Goal: Complete application form

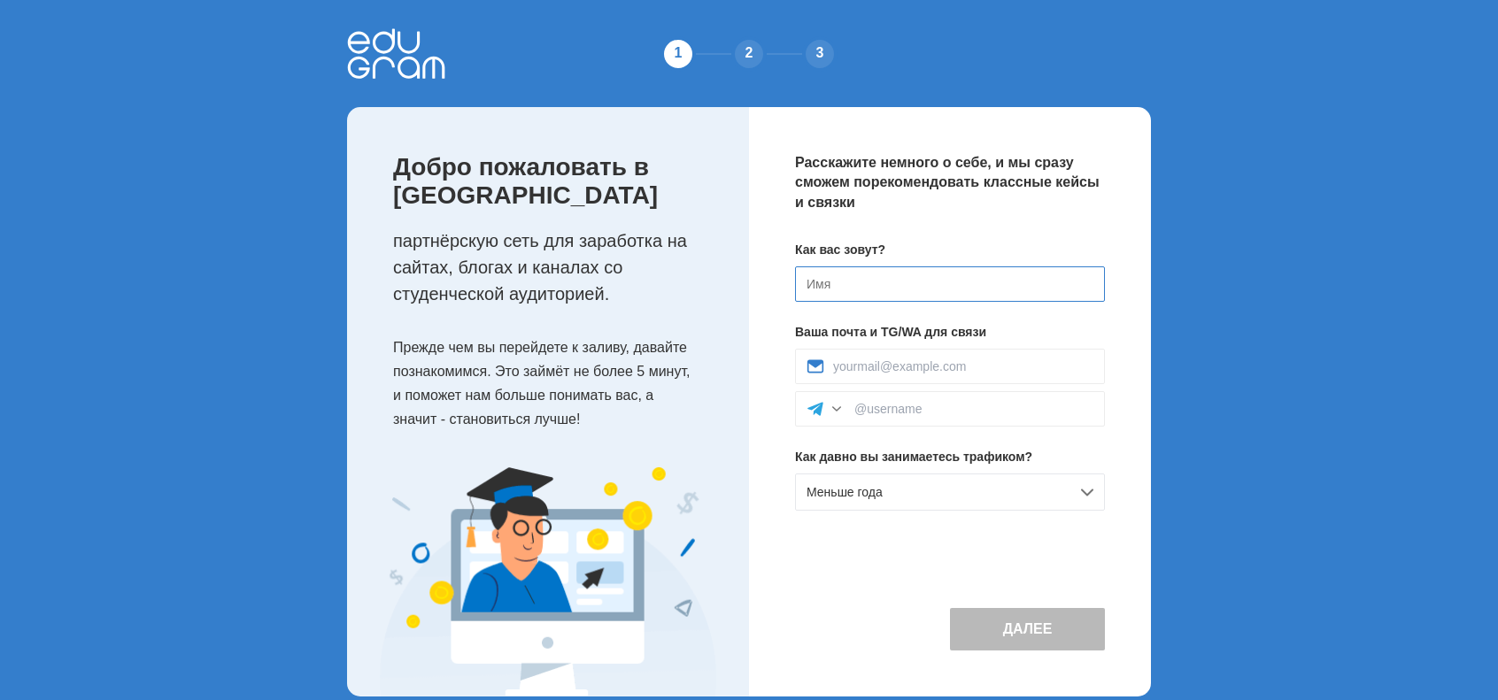
click at [894, 290] on input at bounding box center [950, 283] width 310 height 35
type input "F"
type input "Artem"
click at [860, 362] on input at bounding box center [963, 366] width 260 height 14
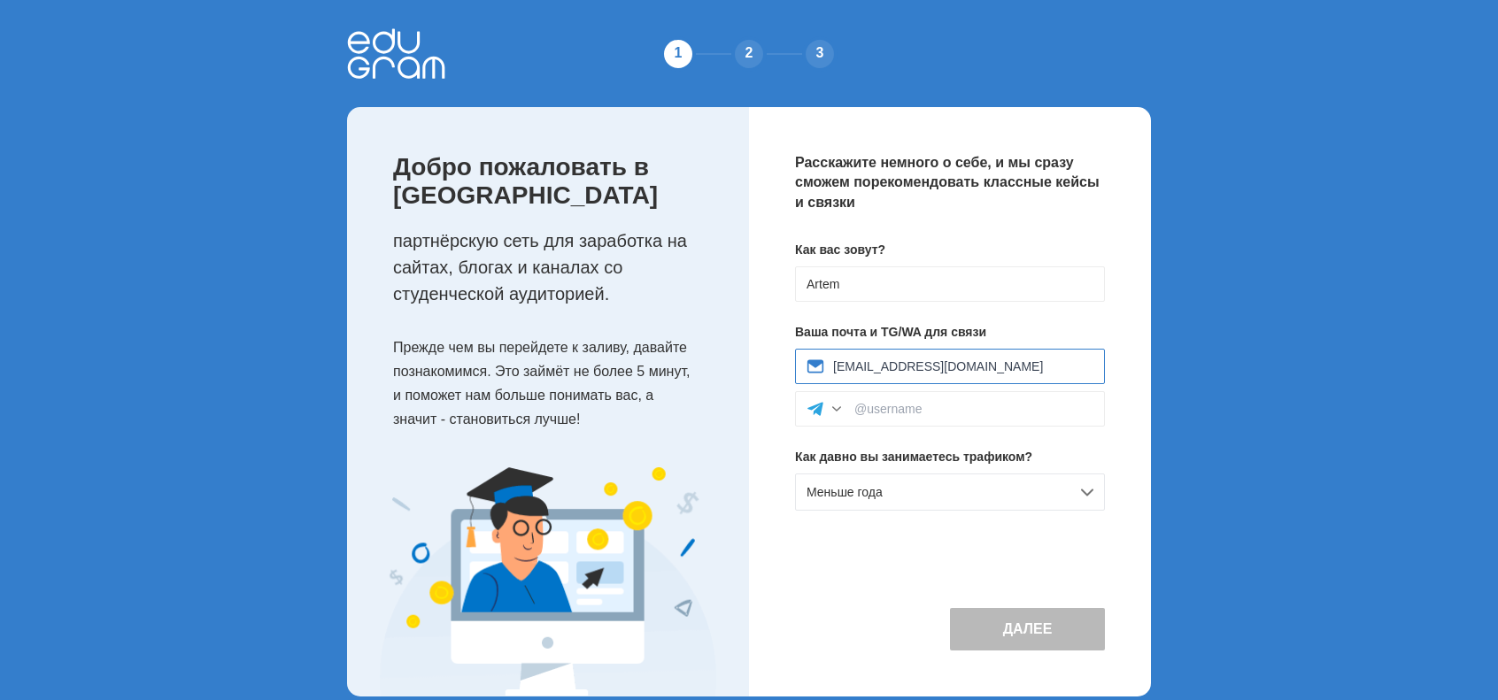
click at [889, 362] on input "[EMAIL_ADDRESS][DOMAIN_NAME]" at bounding box center [963, 366] width 260 height 14
type input "[EMAIL_ADDRESS][DOMAIN_NAME]"
click at [897, 397] on div at bounding box center [950, 408] width 310 height 35
click at [896, 401] on div at bounding box center [950, 408] width 310 height 35
click at [883, 413] on input at bounding box center [973, 409] width 239 height 14
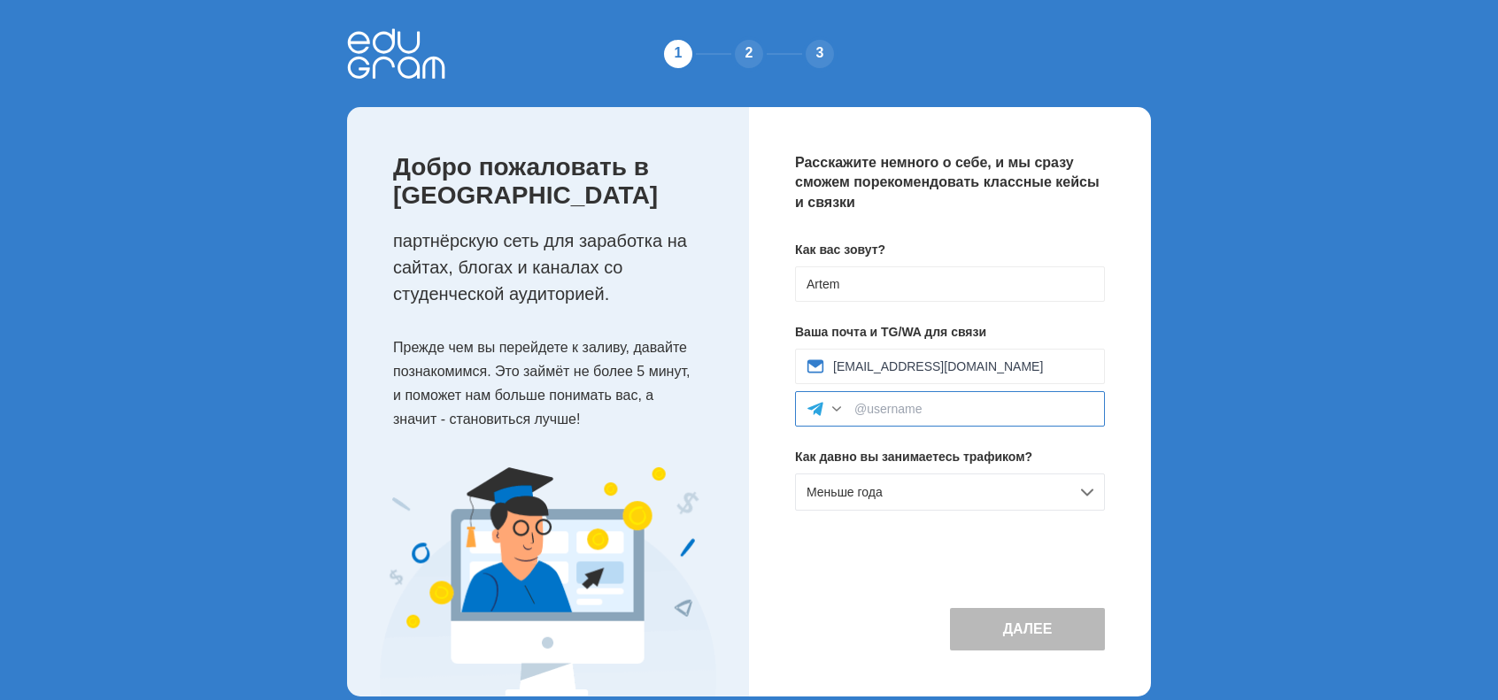
type input "@kav3399"
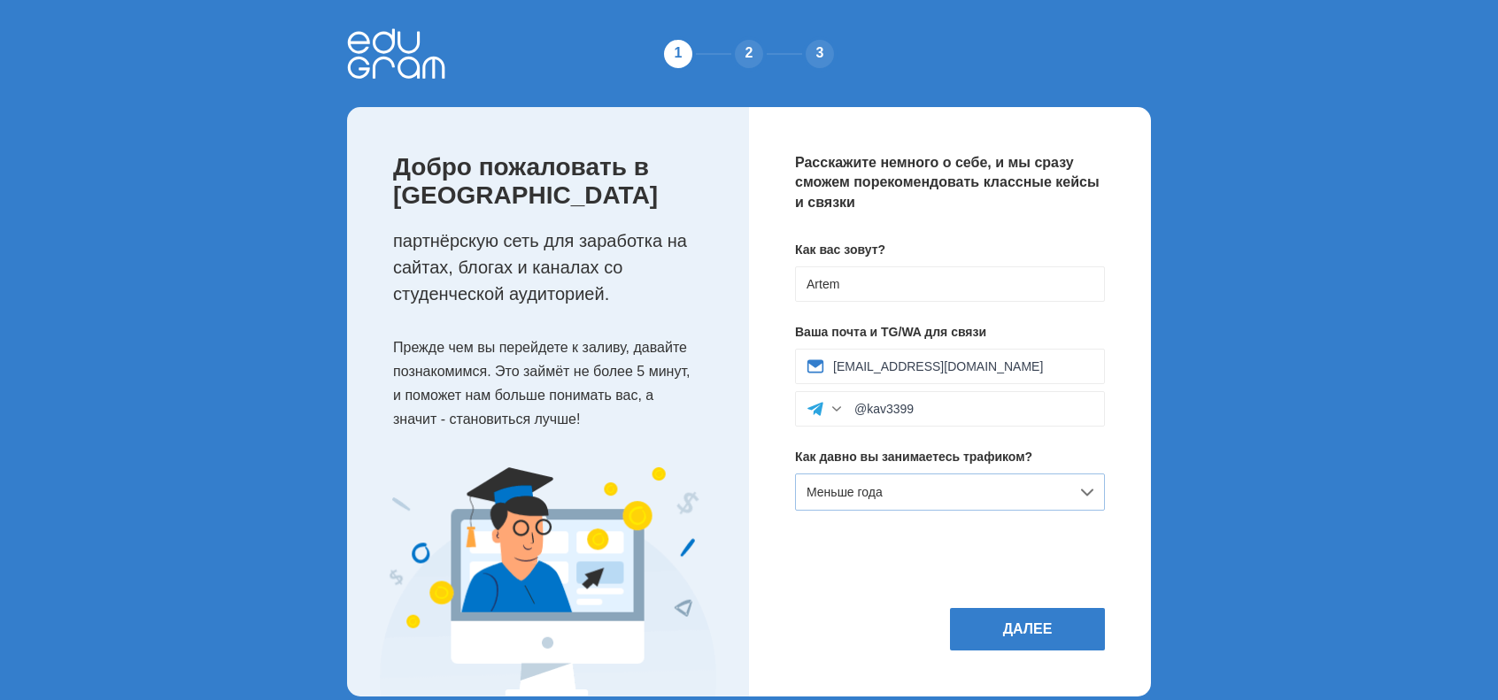
click at [935, 498] on div "Меньше года" at bounding box center [950, 492] width 310 height 37
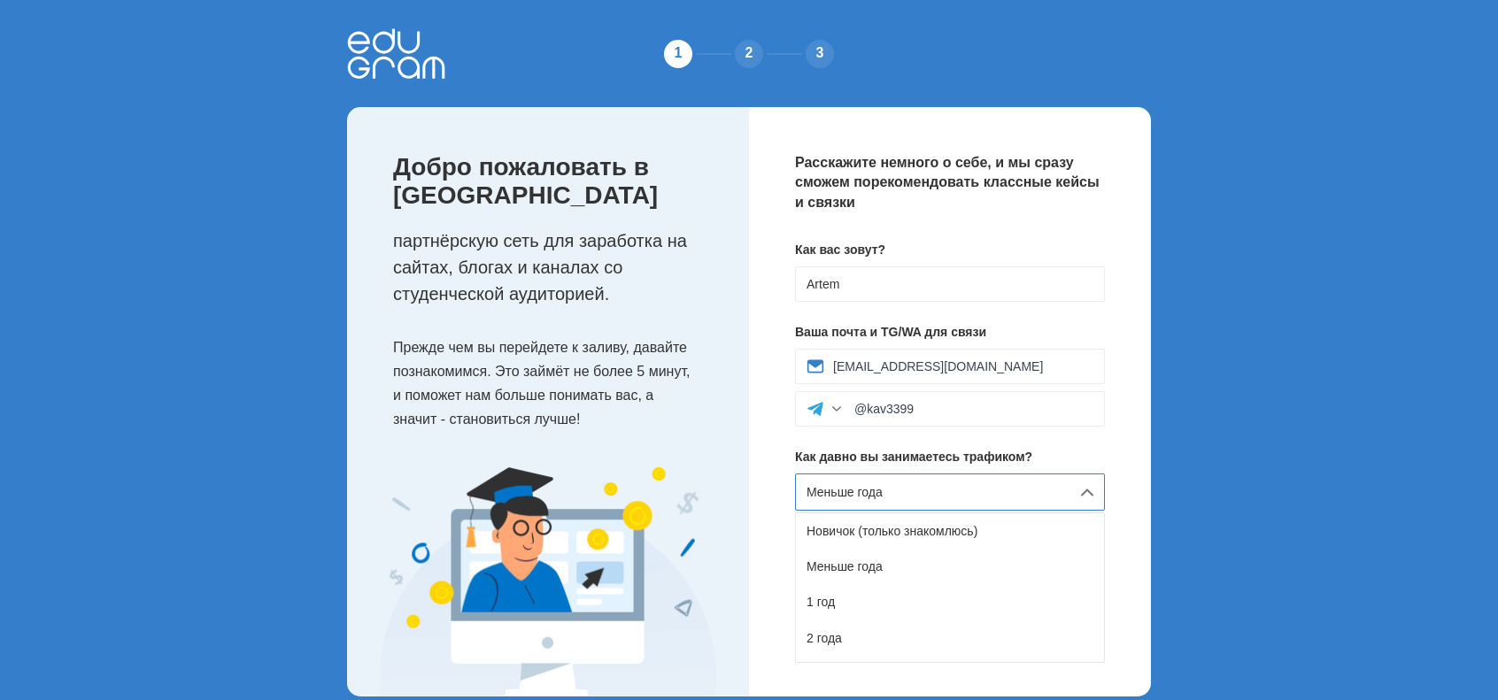
scroll to position [24, 0]
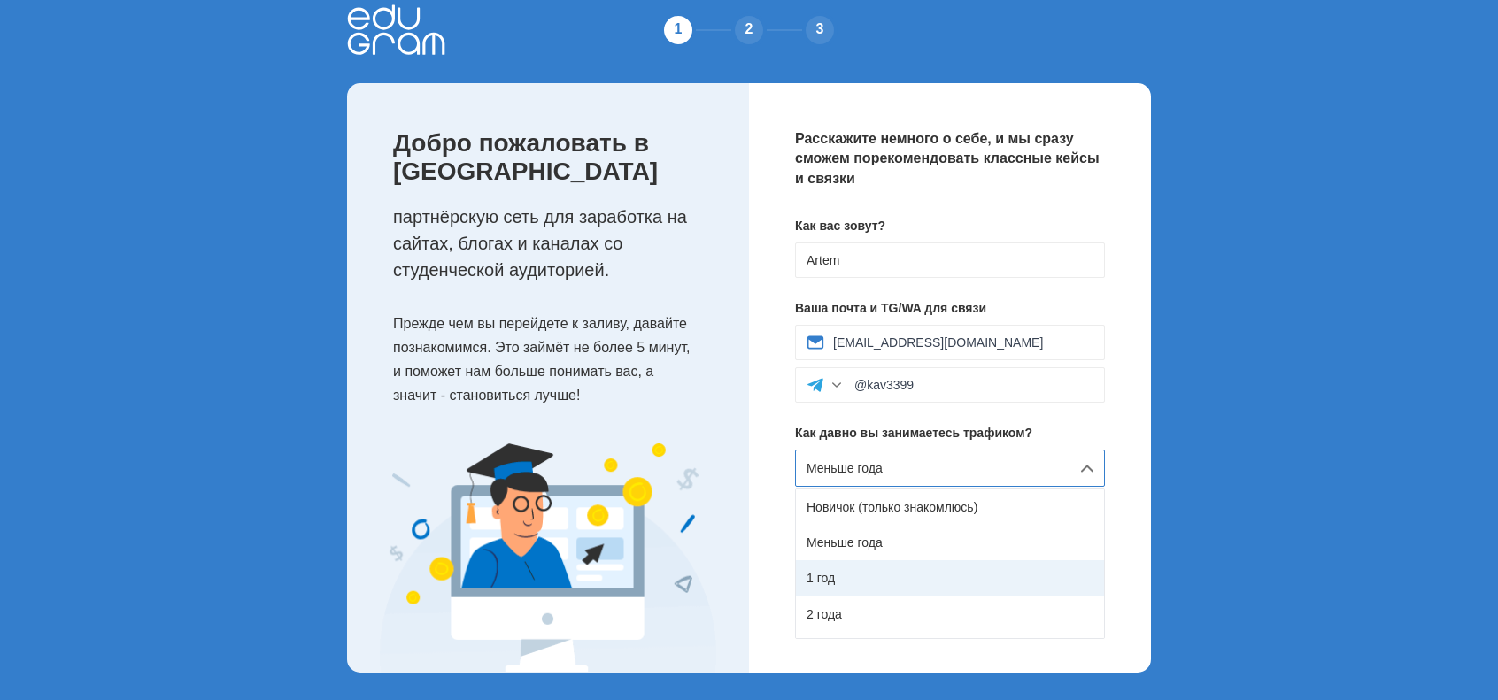
click at [866, 564] on div "1 год" at bounding box center [950, 577] width 308 height 35
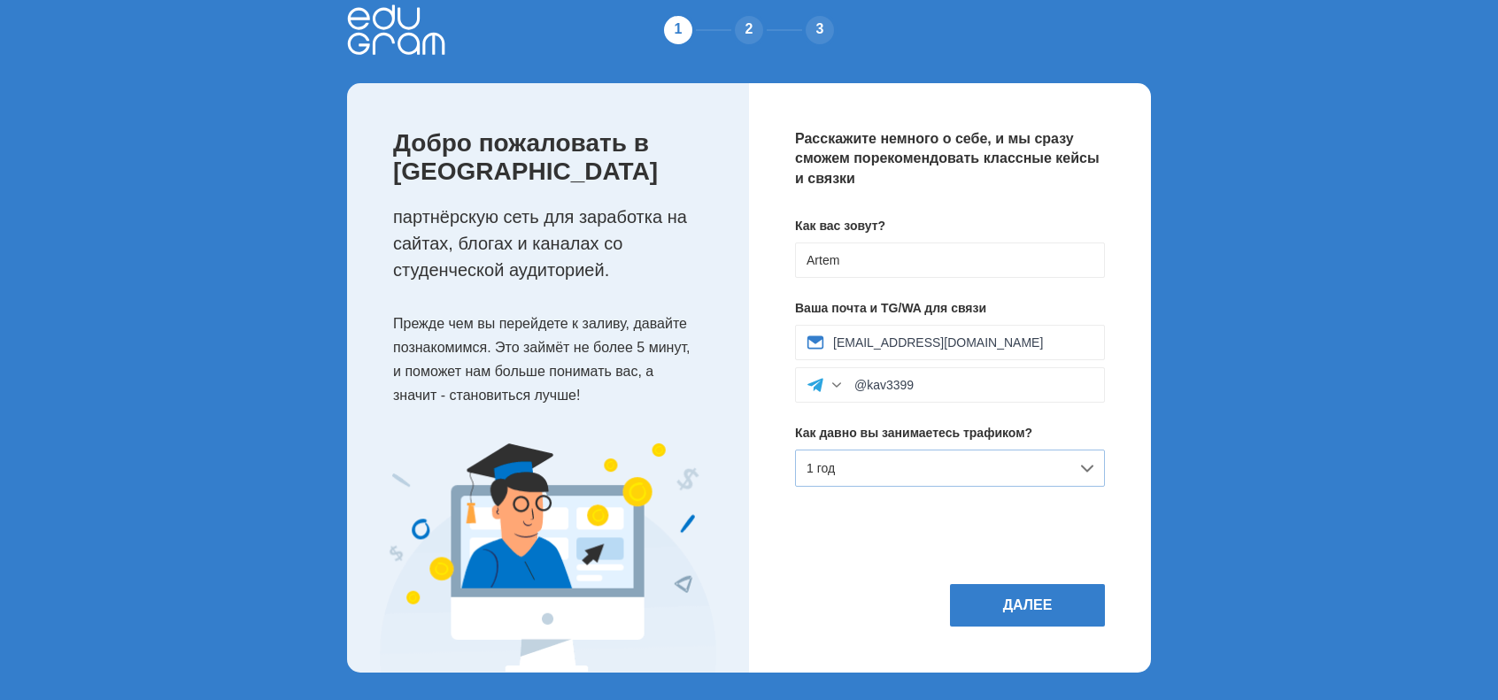
click at [926, 474] on div "1 год" at bounding box center [950, 468] width 310 height 37
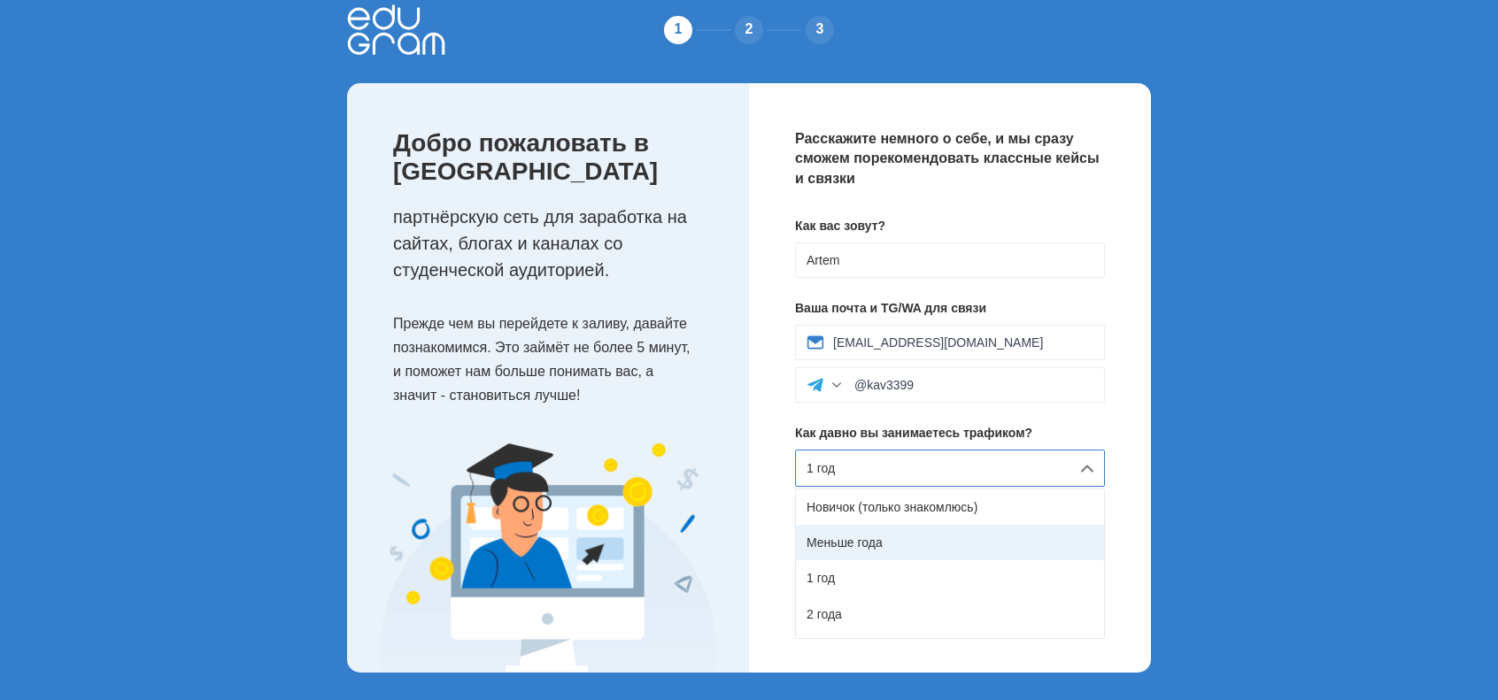
click at [853, 537] on div "Меньше года" at bounding box center [950, 542] width 308 height 35
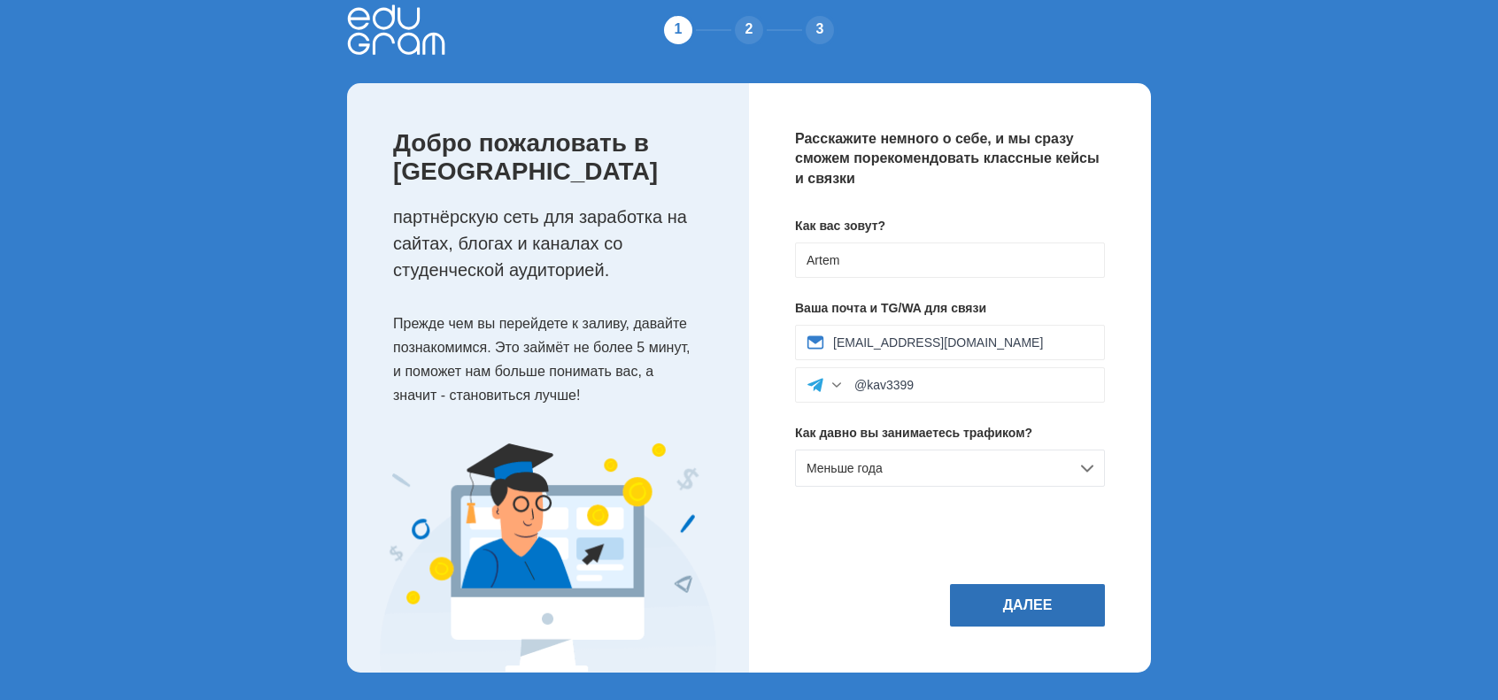
click at [979, 591] on button "Далее" at bounding box center [1027, 605] width 155 height 42
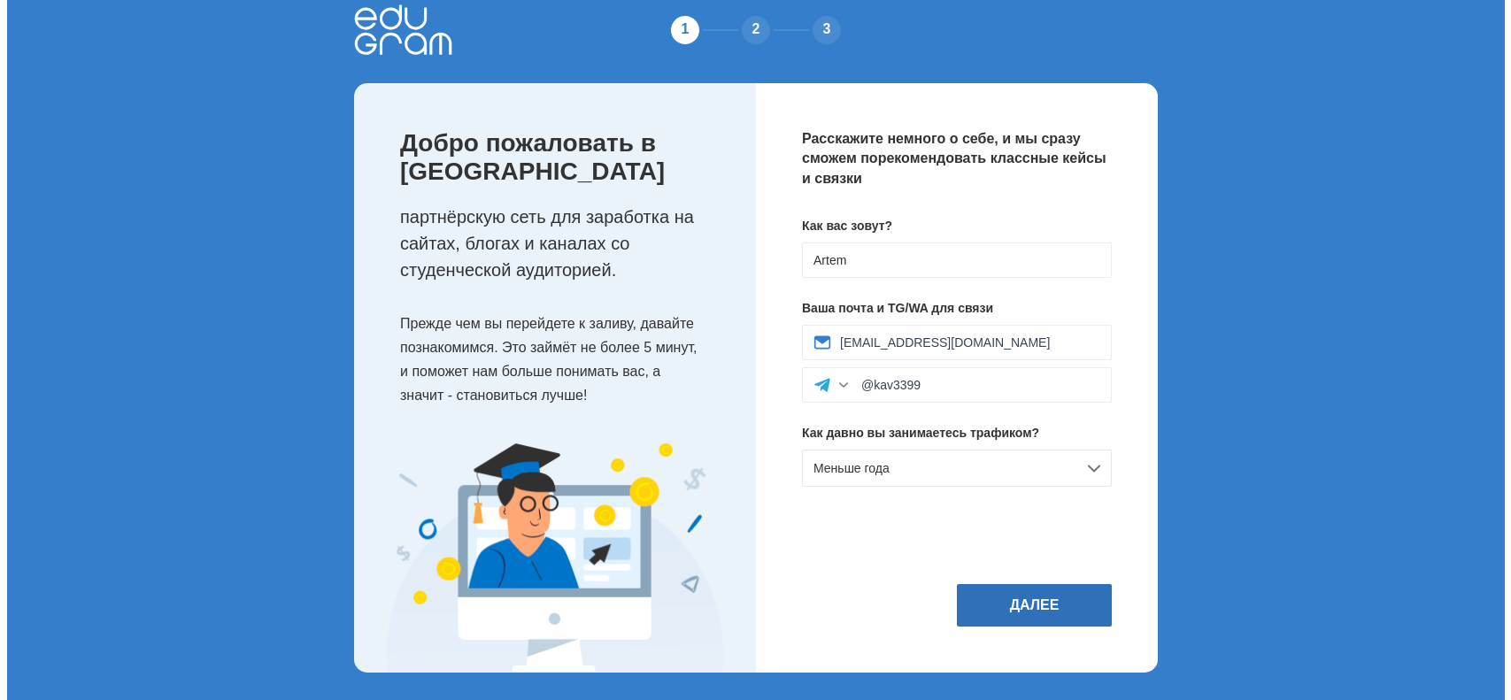
scroll to position [0, 0]
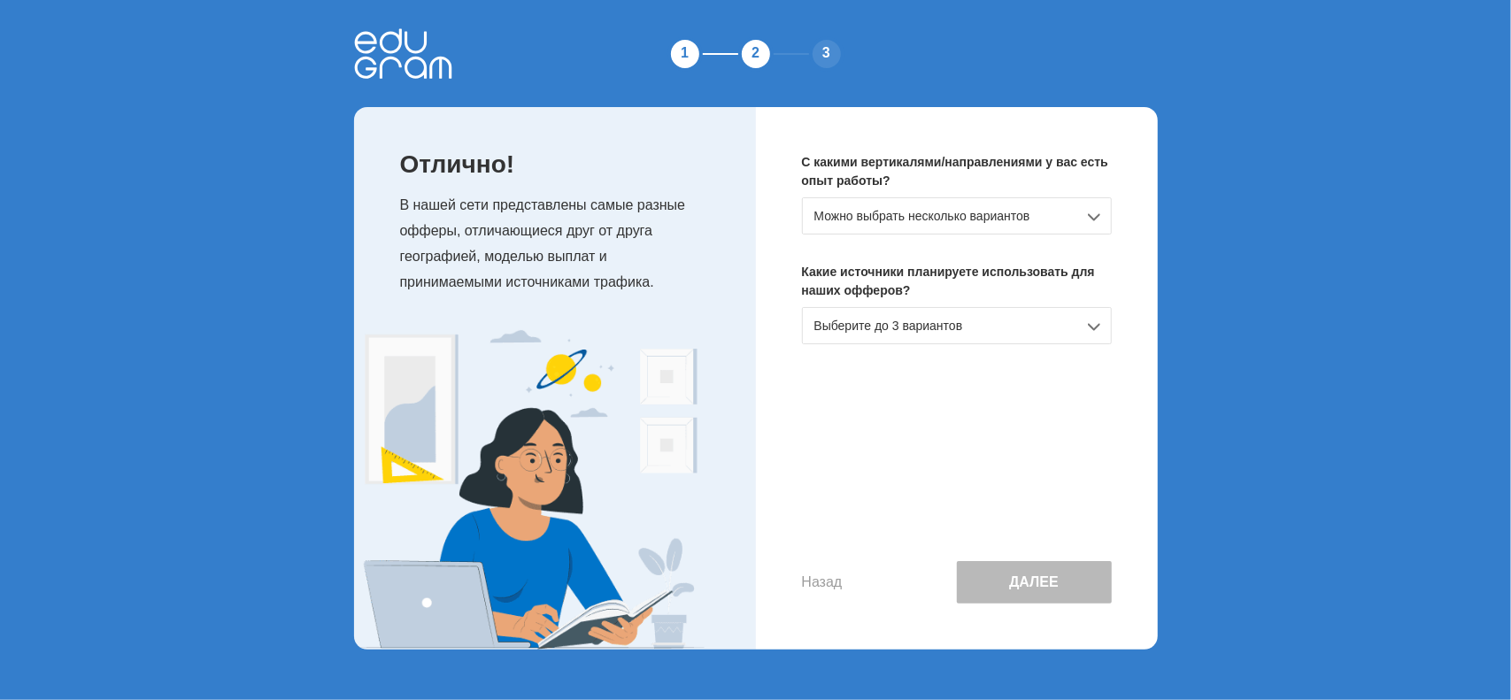
click at [977, 213] on div "Можно выбрать несколько вариантов" at bounding box center [957, 215] width 310 height 37
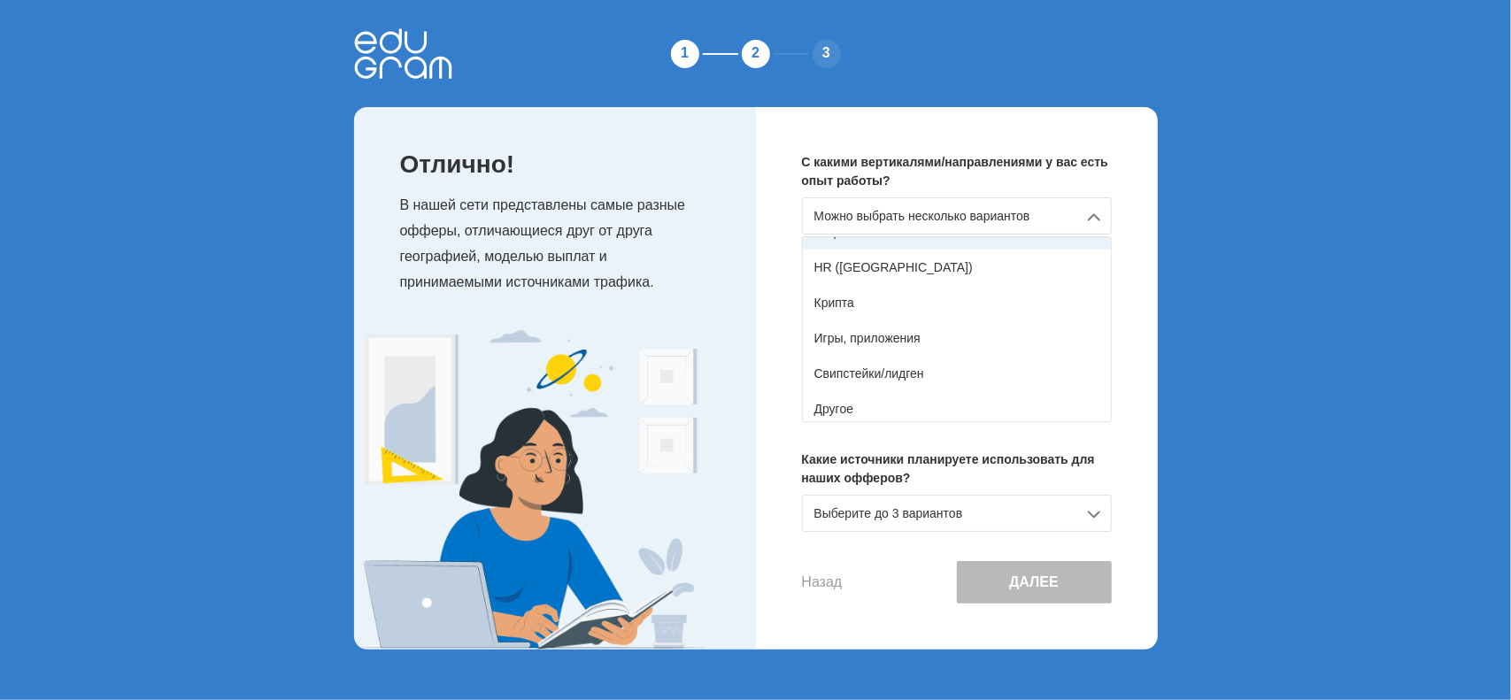
scroll to position [312, 0]
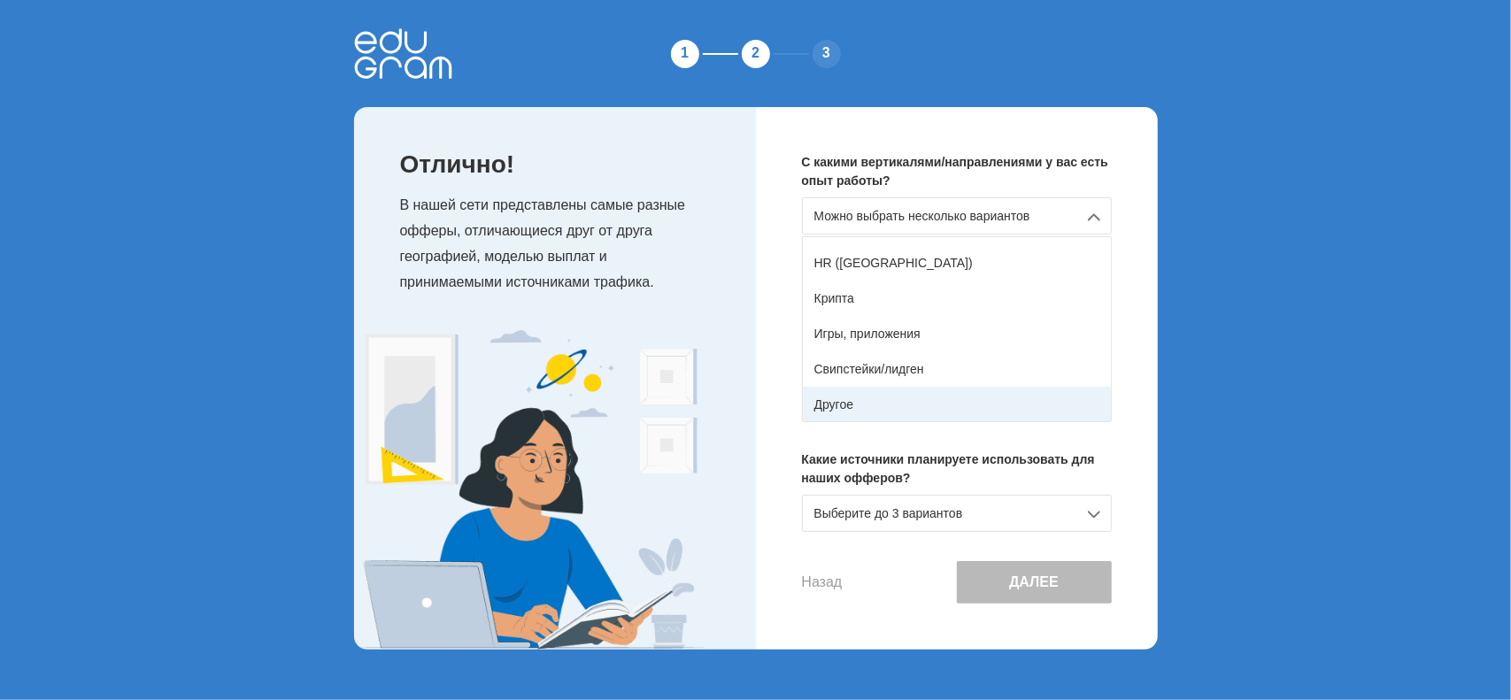
click at [920, 403] on div "Другое" at bounding box center [957, 404] width 308 height 35
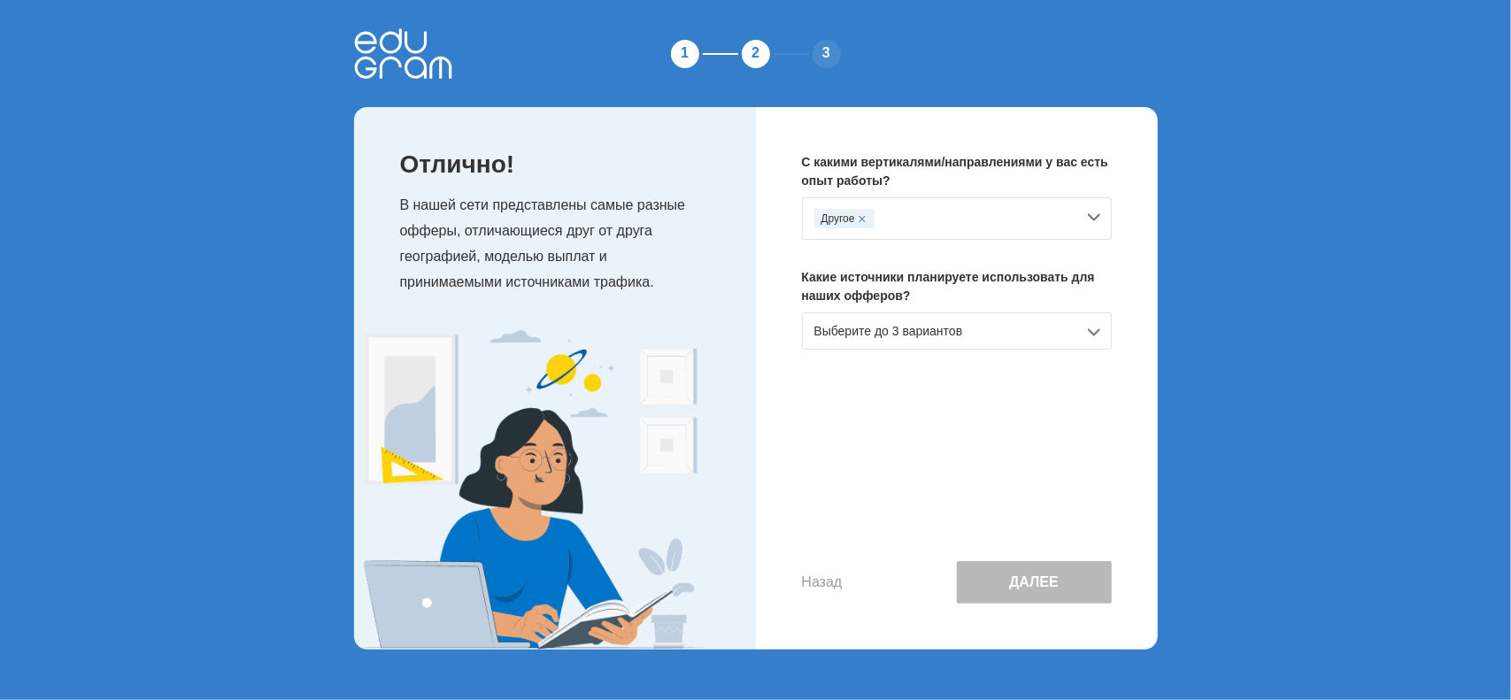
click at [932, 321] on div "Выберите до 3 вариантов" at bounding box center [957, 330] width 310 height 37
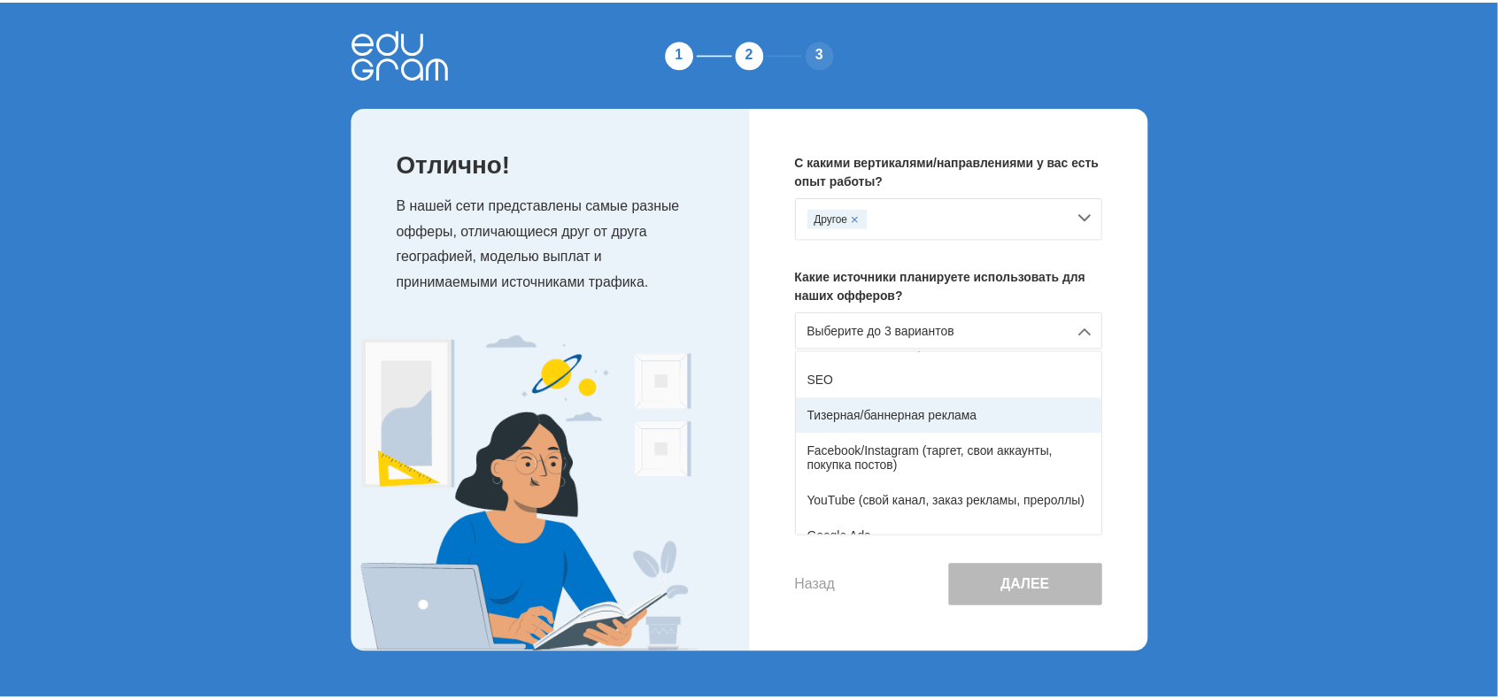
scroll to position [26, 0]
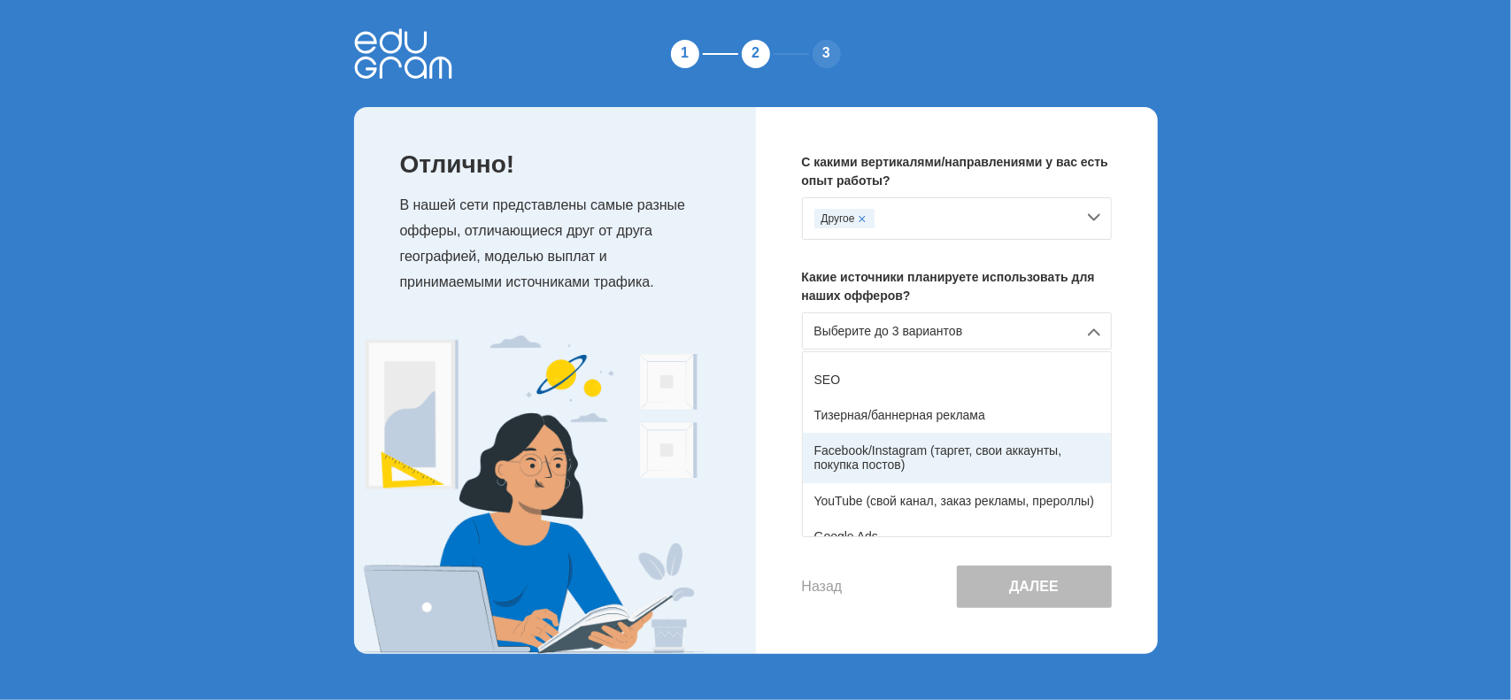
click at [932, 452] on div "Facebook/Instagram (таргет, свои аккаунты, покупка постов)" at bounding box center [957, 458] width 308 height 50
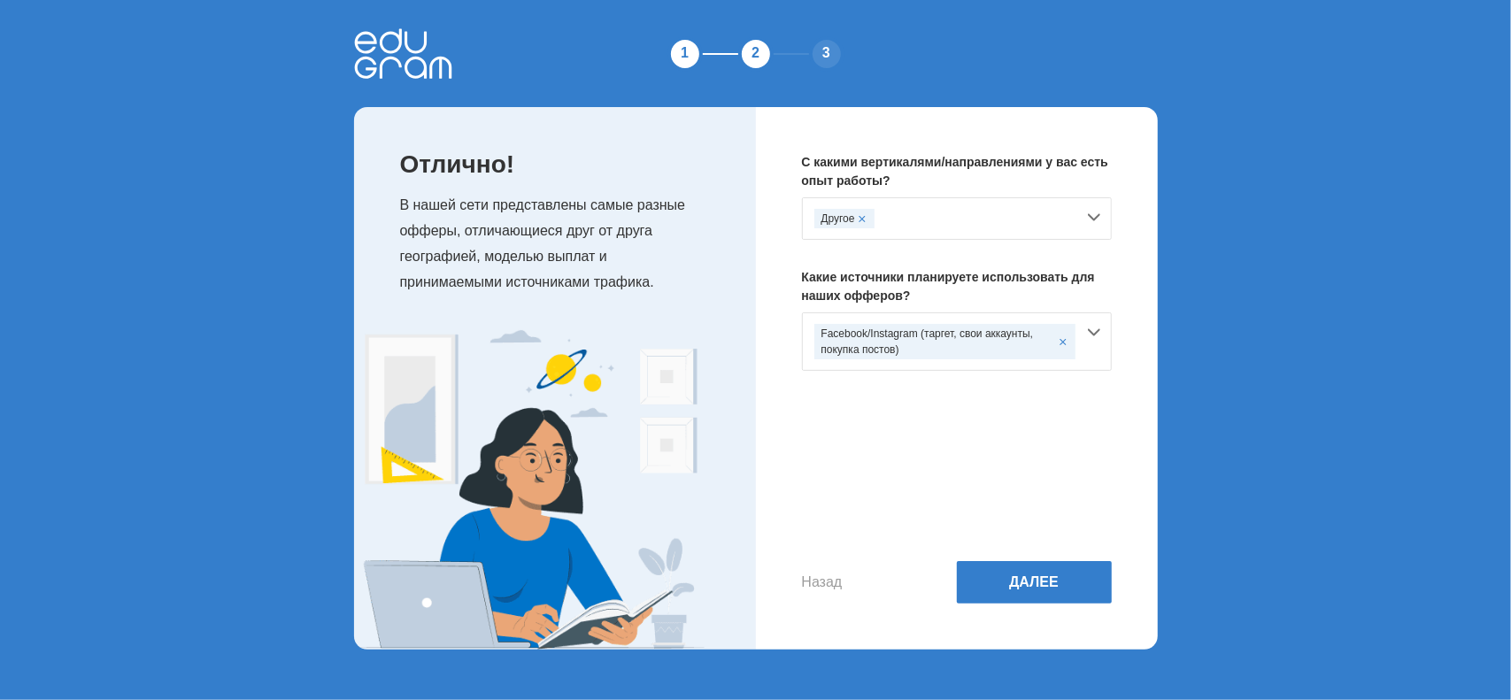
click at [1105, 345] on div "Facebook/Instagram (таргет, свои аккаунты, покупка постов)" at bounding box center [957, 341] width 310 height 58
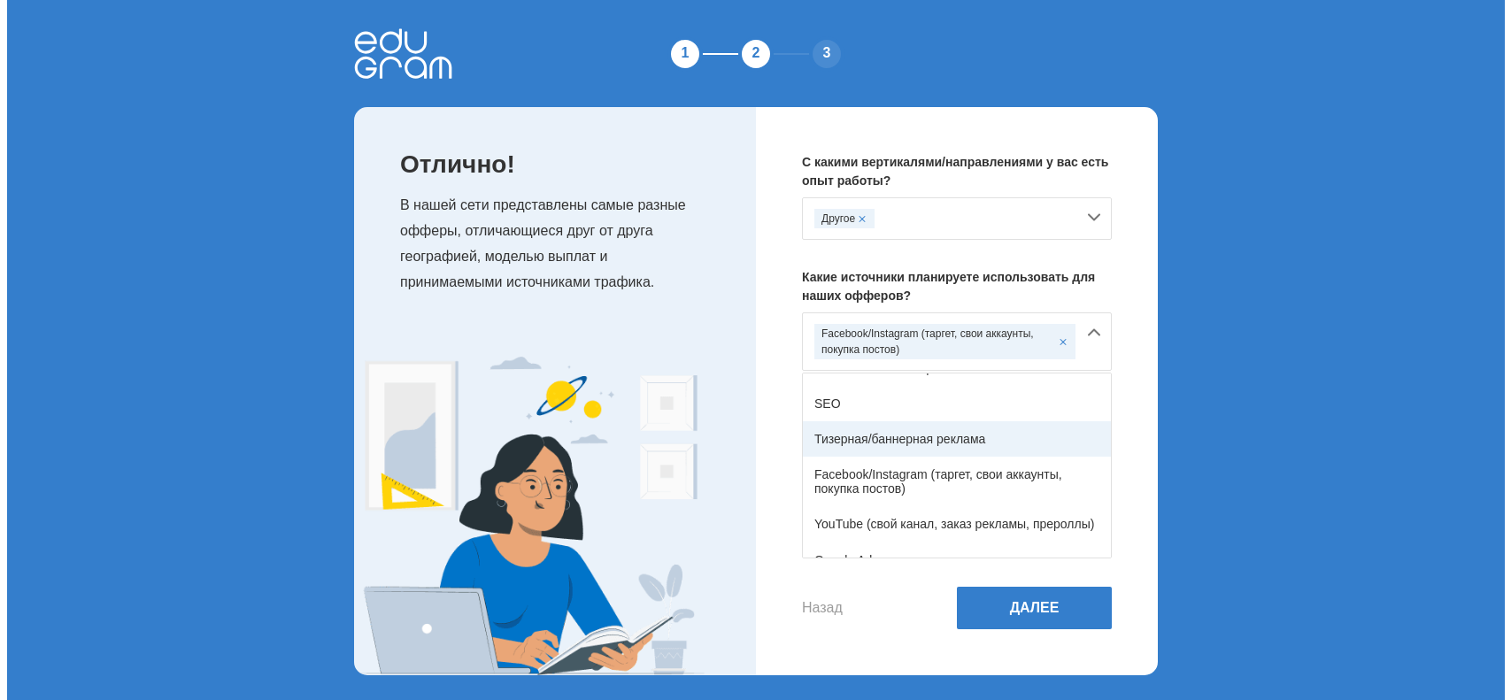
scroll to position [24, 0]
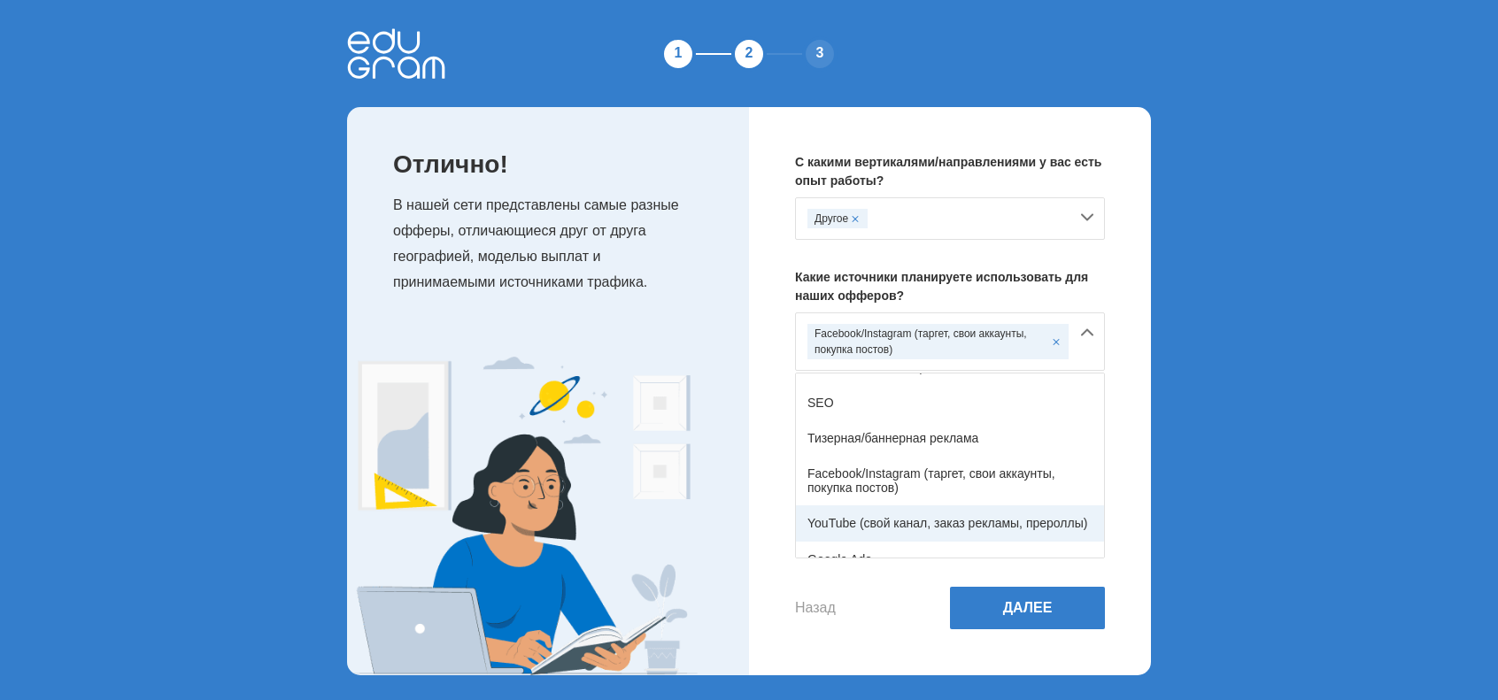
click at [958, 523] on div "YouTube (свой канал, заказ рекламы, прероллы)" at bounding box center [950, 522] width 308 height 35
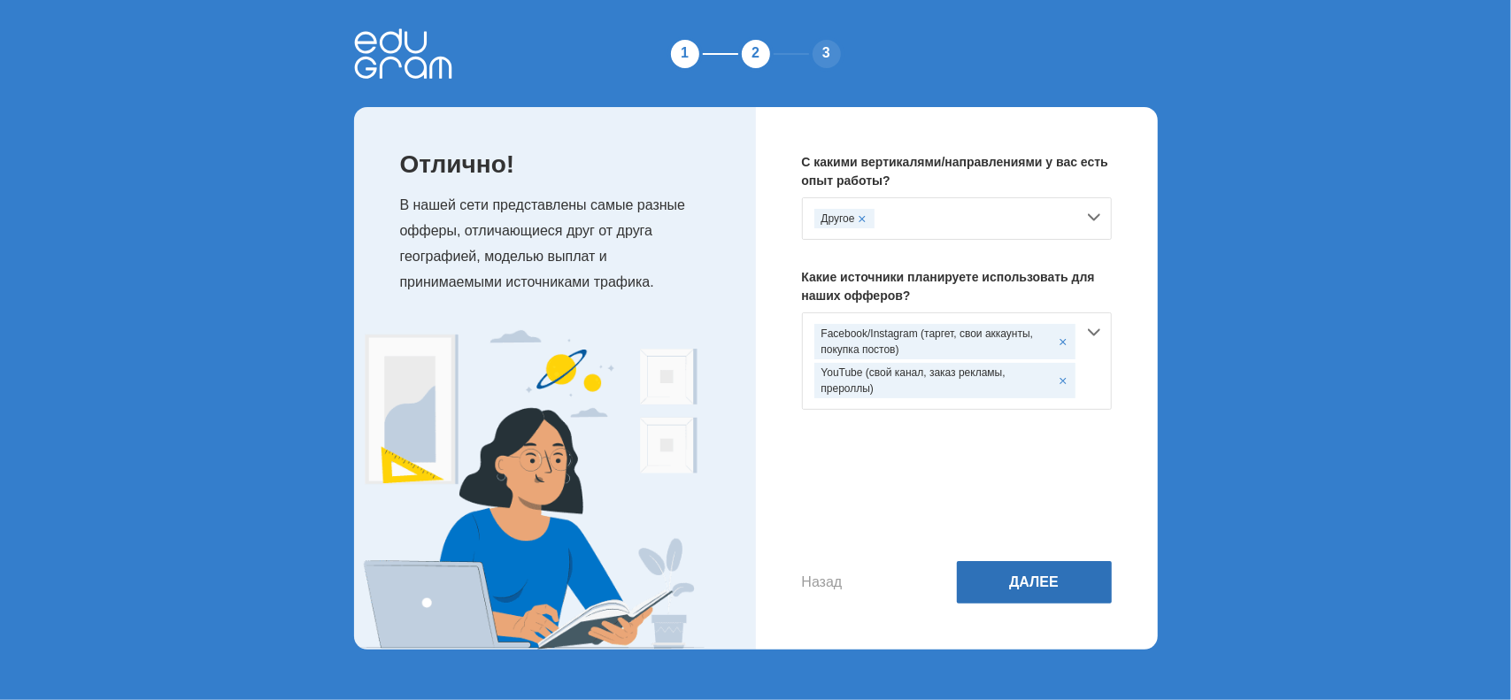
click at [1016, 573] on button "Далее" at bounding box center [1034, 582] width 155 height 42
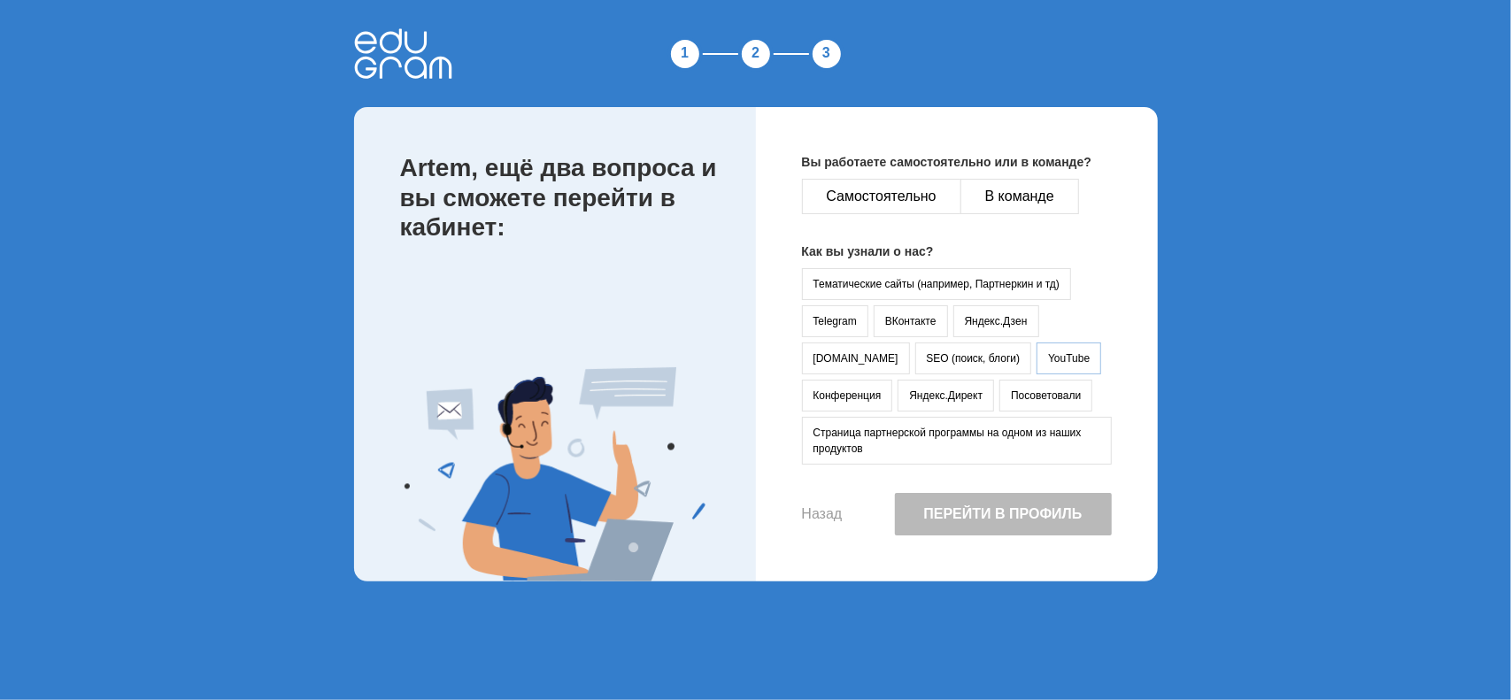
click at [1037, 357] on button "YouTube" at bounding box center [1069, 359] width 65 height 32
click at [913, 197] on button "Самостоятельно" at bounding box center [881, 196] width 159 height 35
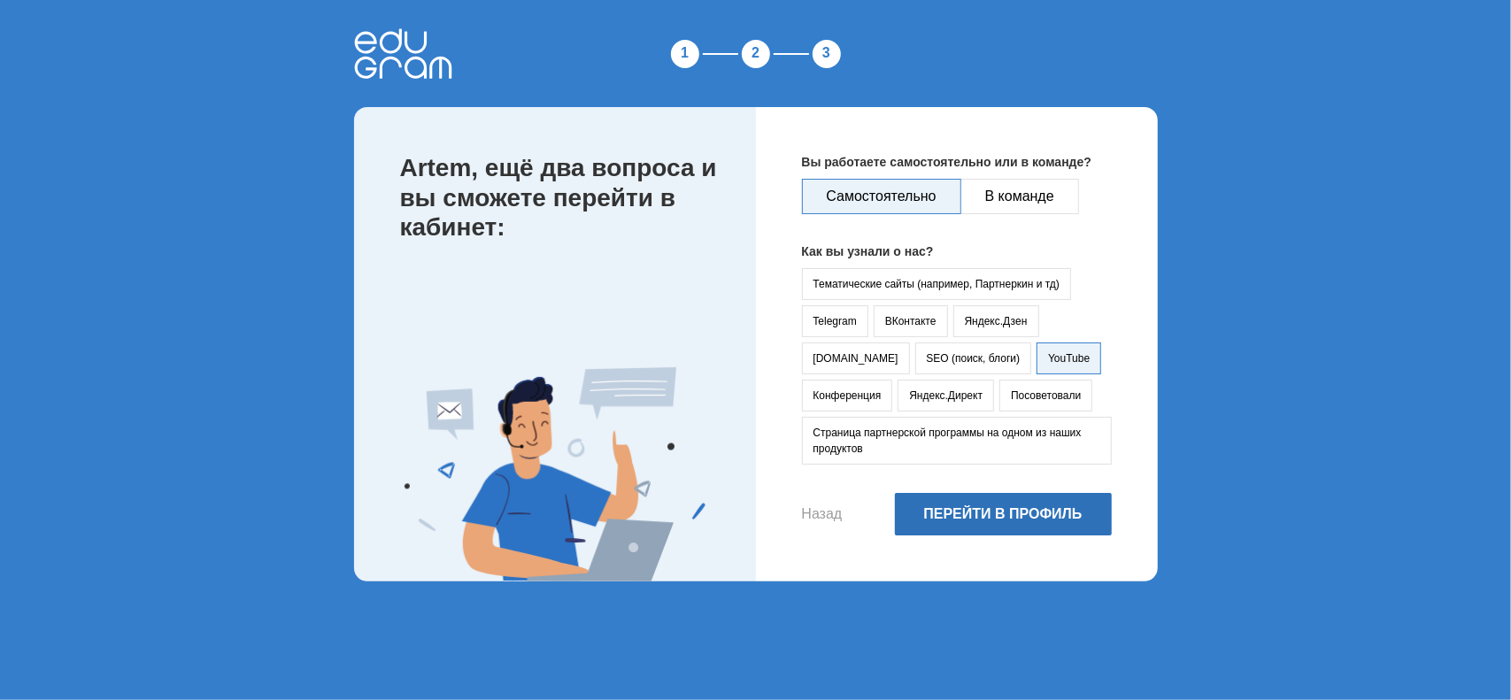
click at [929, 499] on button "Перейти в профиль" at bounding box center [1003, 514] width 217 height 42
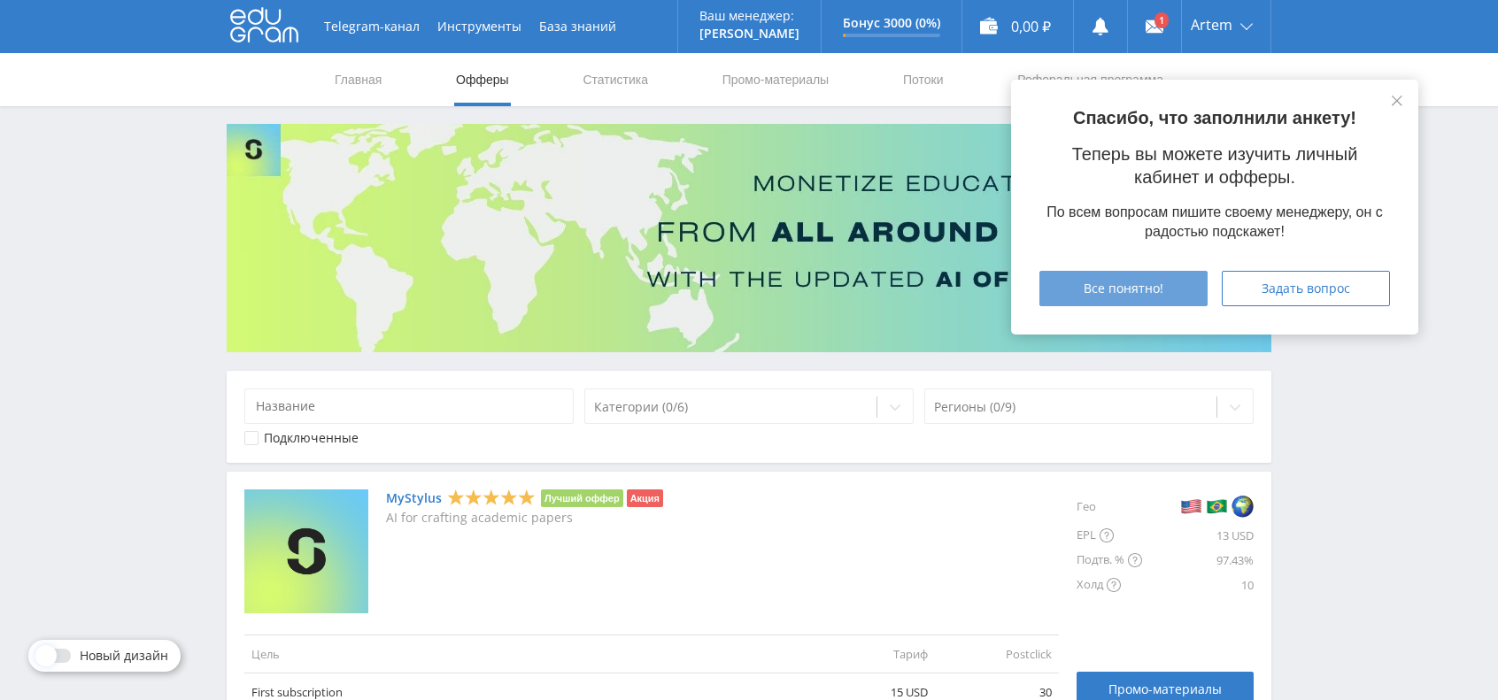
click at [1121, 295] on span "Все понятно!" at bounding box center [1123, 288] width 80 height 14
